Goal: Find specific page/section: Find specific page/section

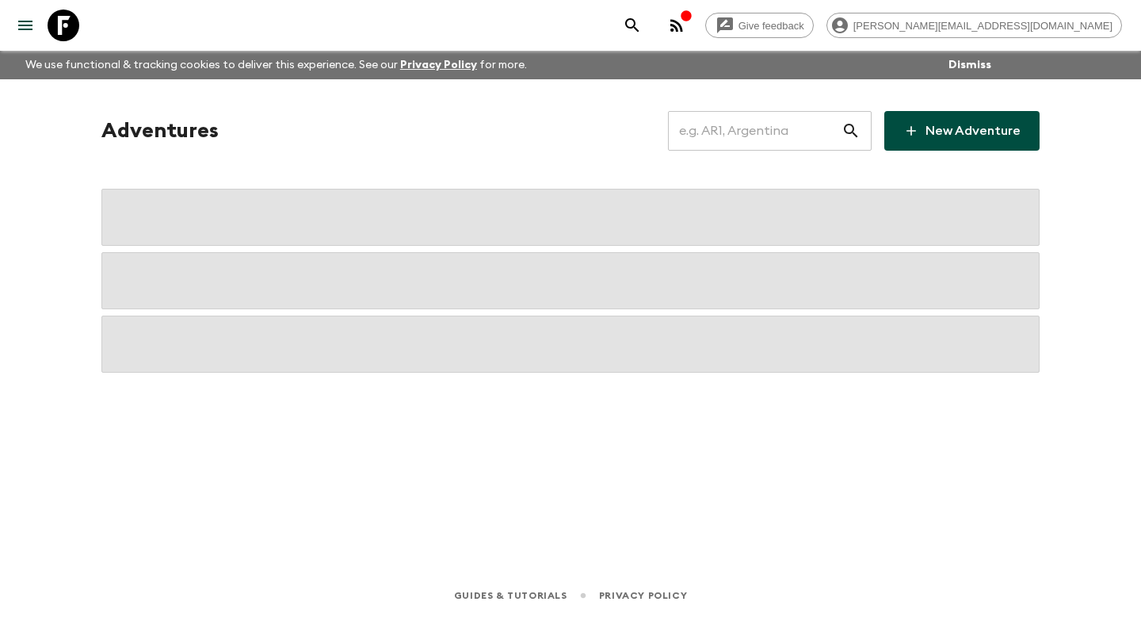
click at [762, 126] on input "text" at bounding box center [755, 131] width 174 height 44
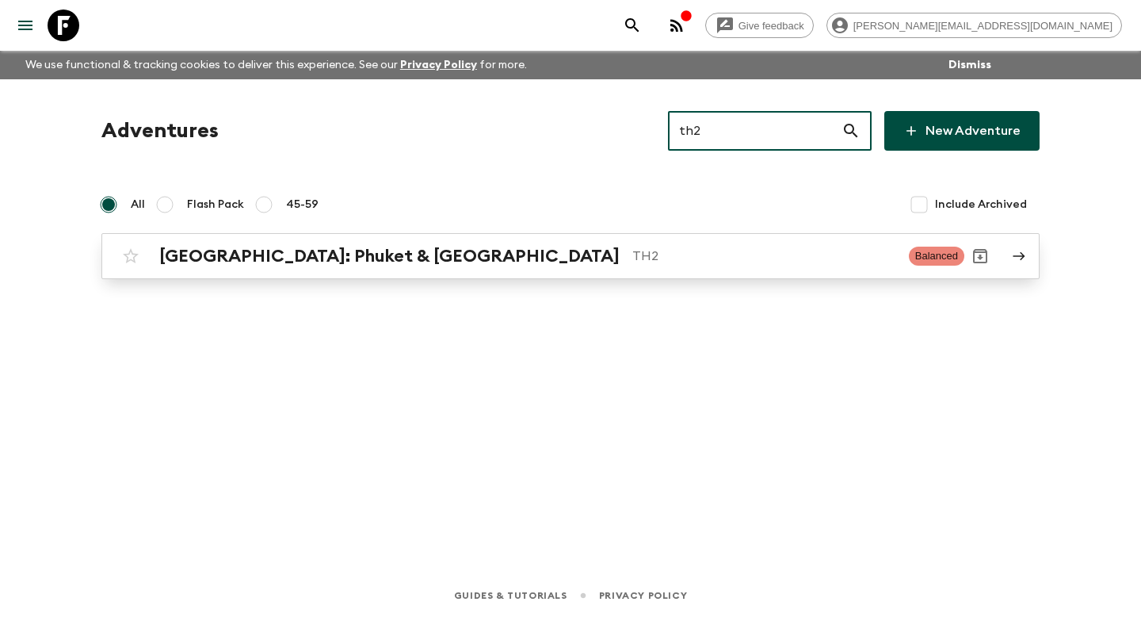
type input "th2"
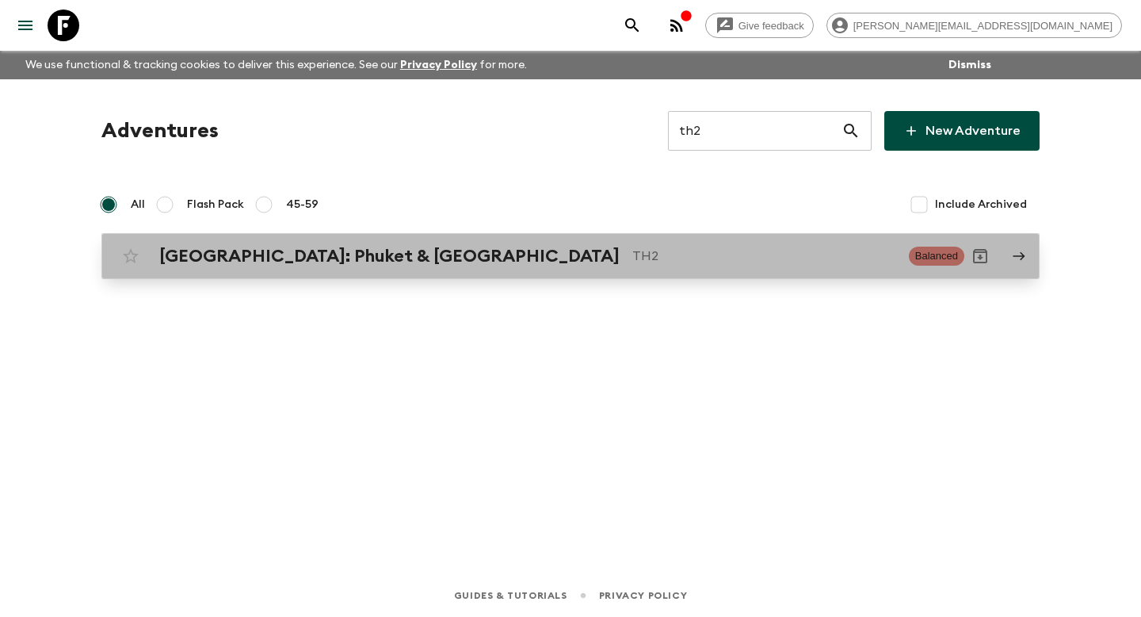
click at [632, 264] on p "TH2" at bounding box center [764, 255] width 264 height 19
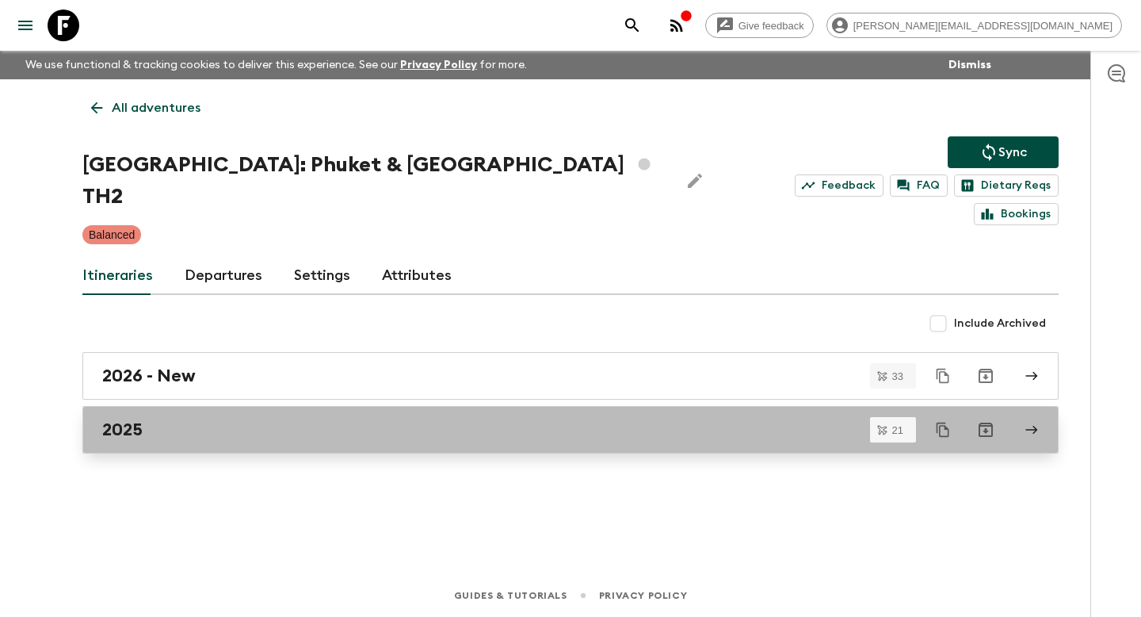
click at [235, 419] on div "2025" at bounding box center [555, 429] width 907 height 21
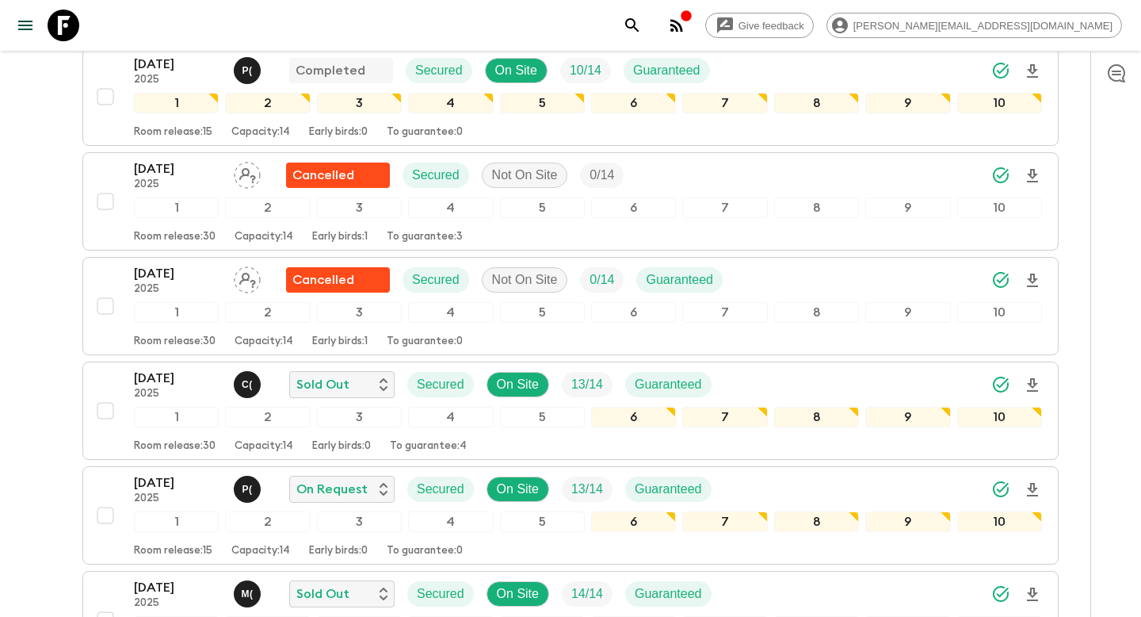
scroll to position [535, 0]
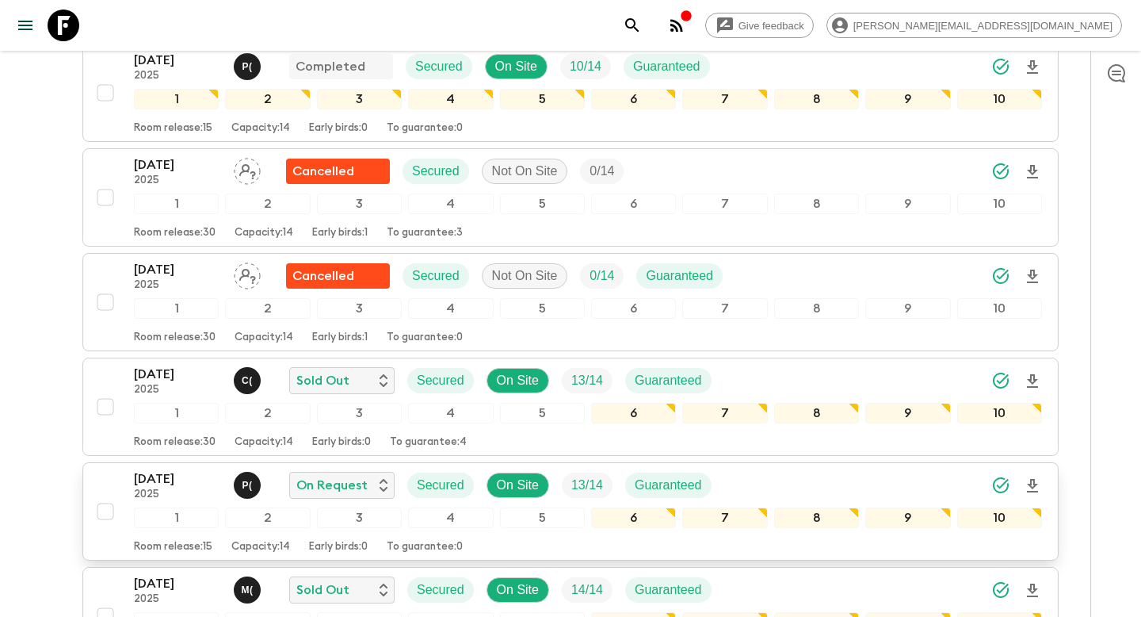
click at [163, 540] on p "Room release: 15" at bounding box center [173, 546] width 78 height 13
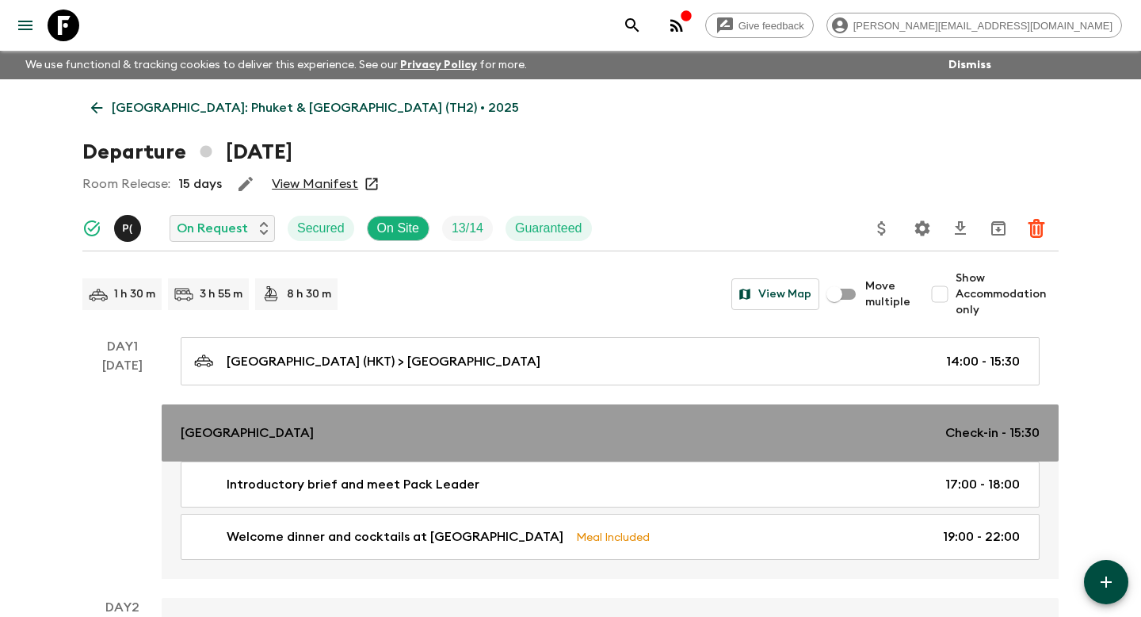
click at [262, 422] on link "[GEOGRAPHIC_DATA] Check-in - 15:30" at bounding box center [610, 432] width 897 height 57
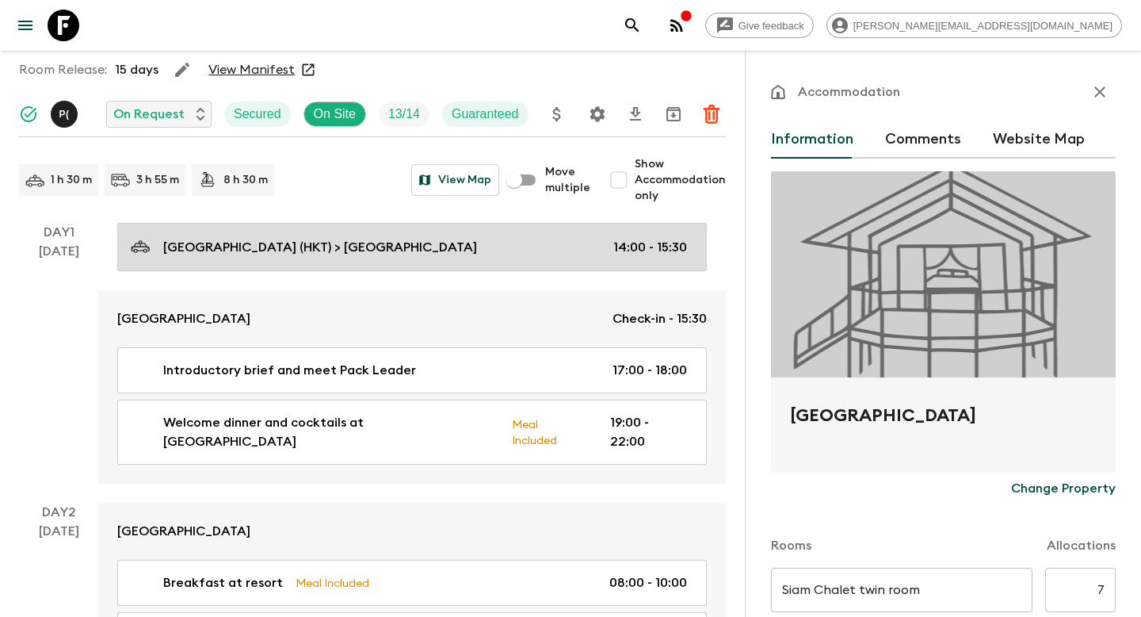
scroll to position [372, 0]
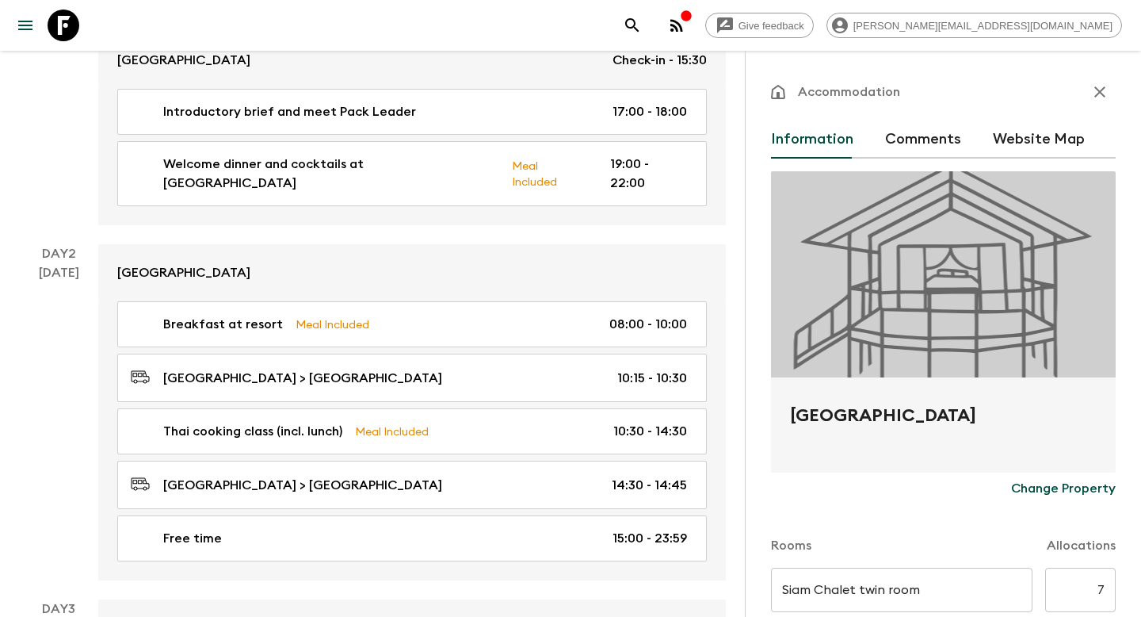
drag, startPoint x: 1005, startPoint y: 413, endPoint x: 738, endPoint y: 412, distance: 267.1
click at [925, 403] on h2 "[GEOGRAPHIC_DATA]" at bounding box center [943, 428] width 307 height 51
drag, startPoint x: 1002, startPoint y: 412, endPoint x: 774, endPoint y: 418, distance: 227.5
click at [774, 418] on div "[GEOGRAPHIC_DATA]" at bounding box center [943, 424] width 345 height 95
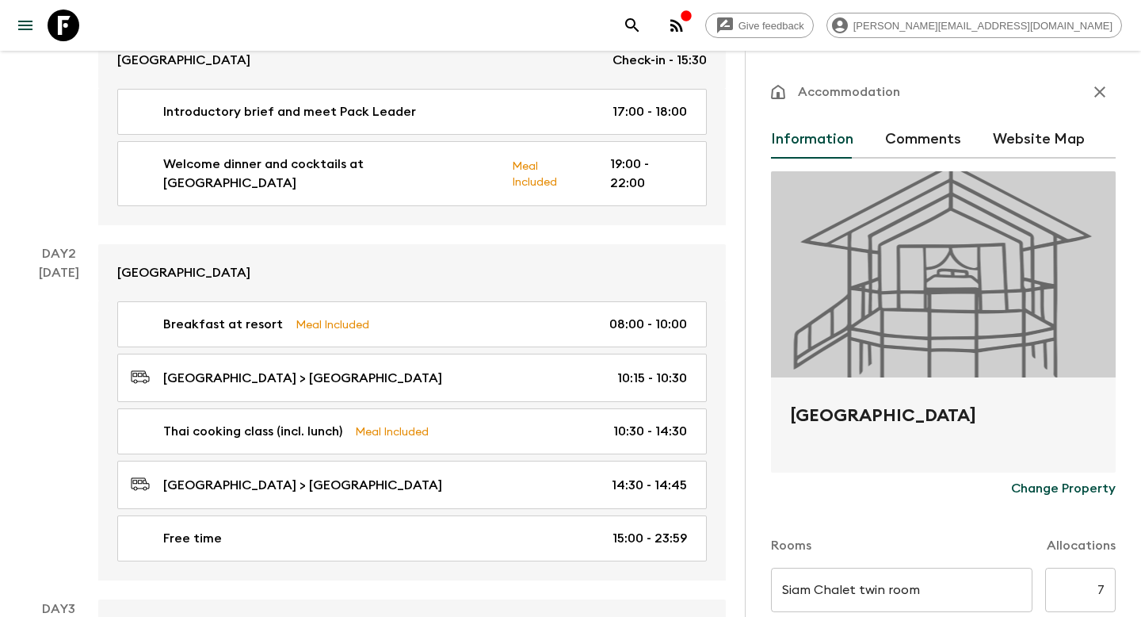
copy h2 "[GEOGRAPHIC_DATA]"
